Goal: Task Accomplishment & Management: Complete application form

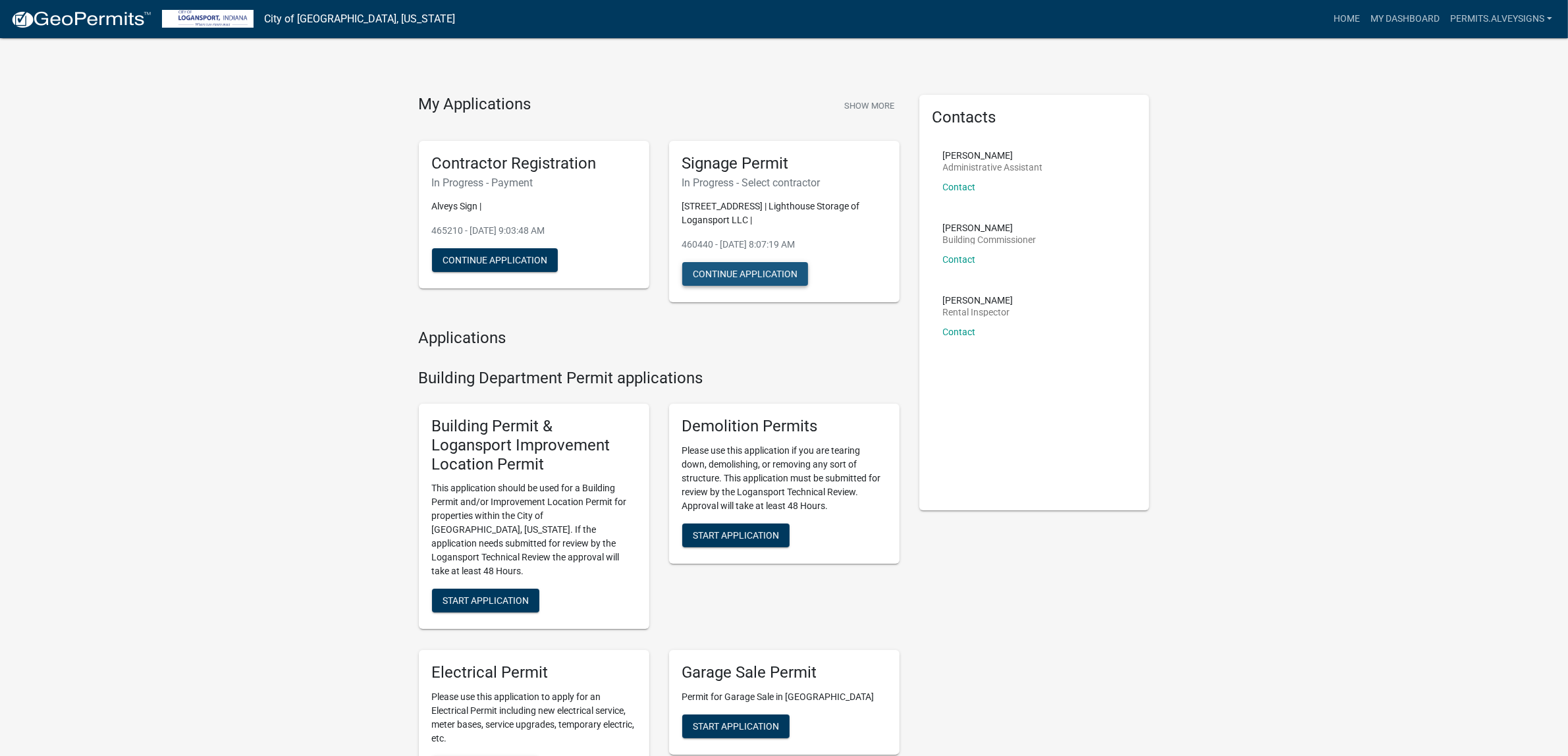
click at [769, 286] on button "Continue Application" at bounding box center [745, 274] width 126 height 24
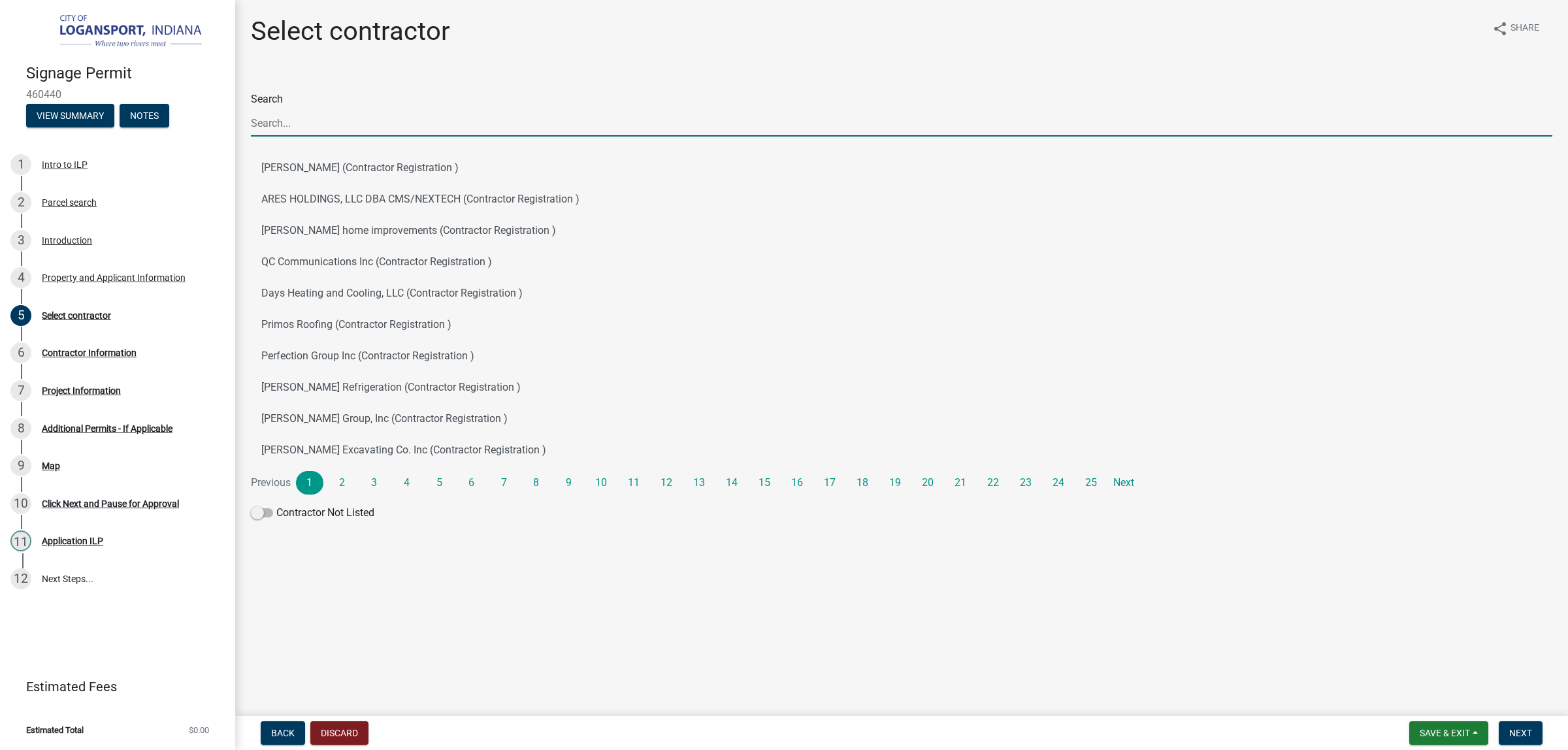
click at [410, 137] on input "Search" at bounding box center [901, 123] width 1301 height 27
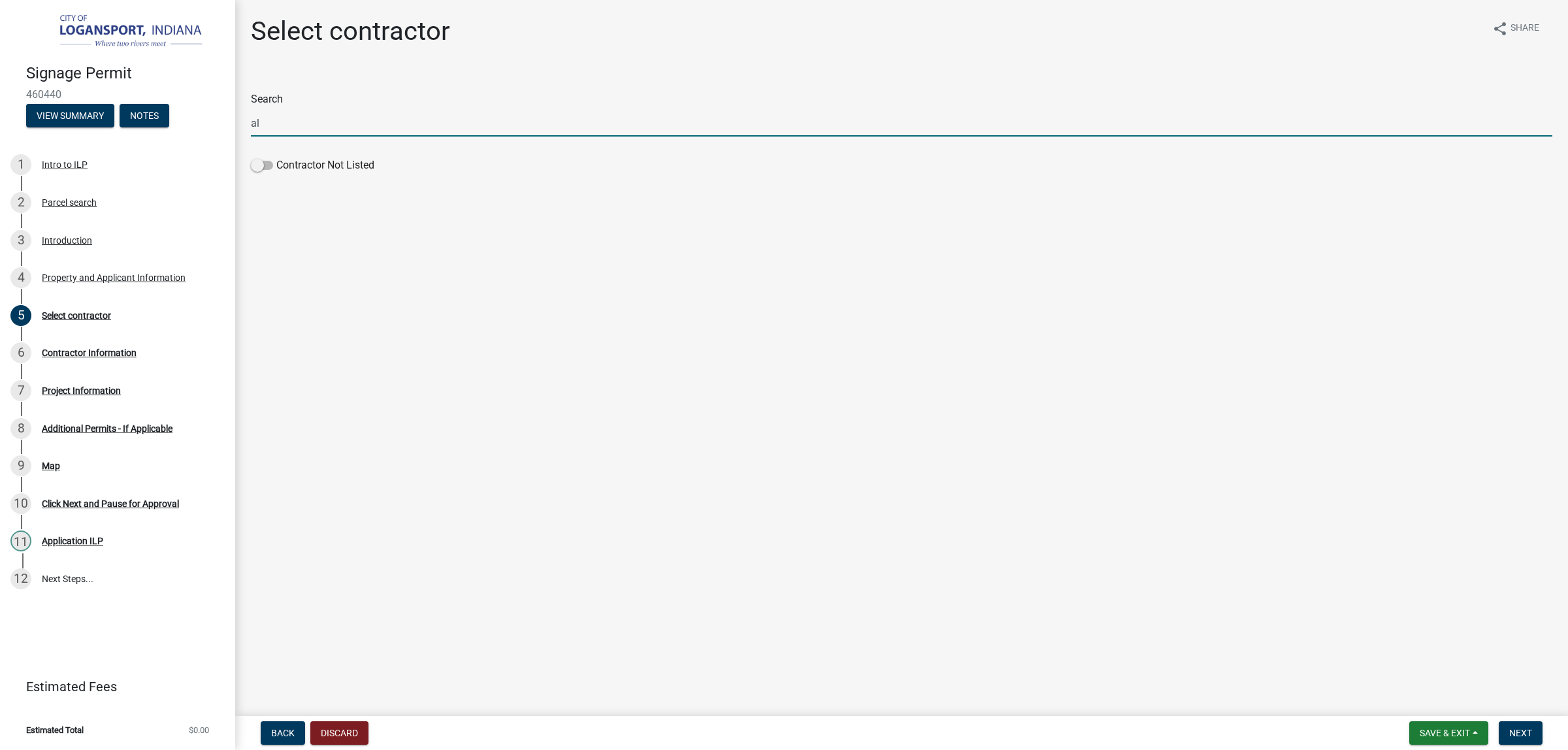
type input "a"
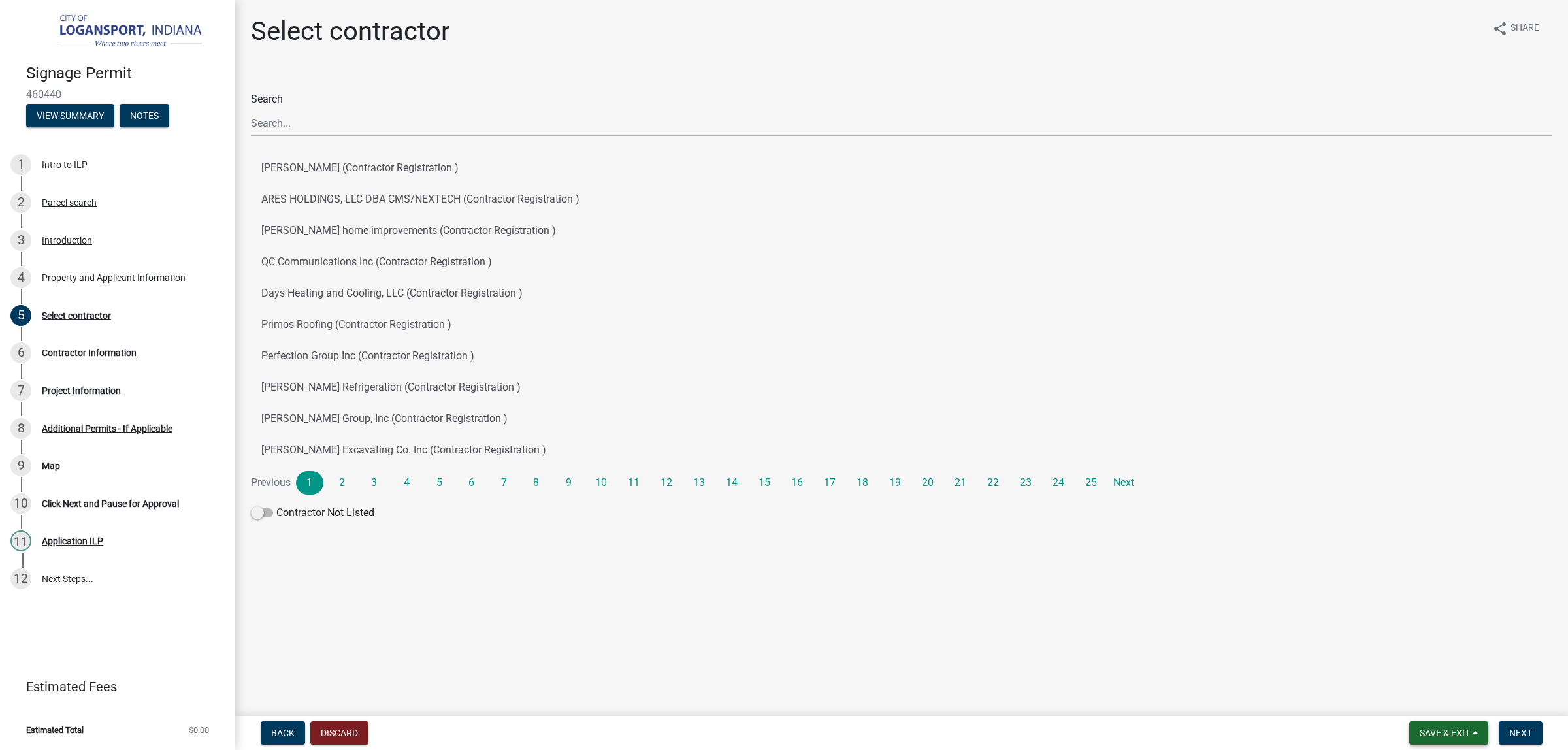
click at [1435, 728] on span "Save & Exit" at bounding box center [1445, 733] width 50 height 11
click at [1272, 728] on div "Back Discard Save & Exit Save Save & Exit Next" at bounding box center [901, 733] width 1311 height 24
click at [1455, 727] on button "Save & Exit" at bounding box center [1449, 733] width 79 height 24
click at [1404, 693] on button "Save & Exit" at bounding box center [1435, 693] width 104 height 32
